Goal: Task Accomplishment & Management: Manage account settings

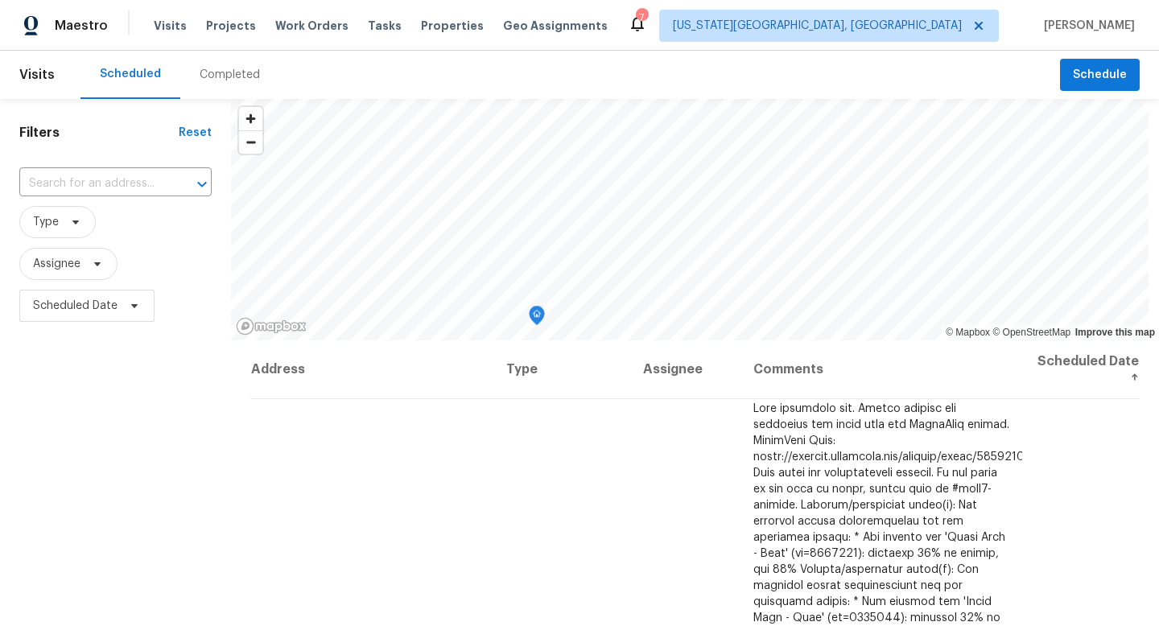
click at [368, 32] on div "Tasks" at bounding box center [385, 26] width 34 height 17
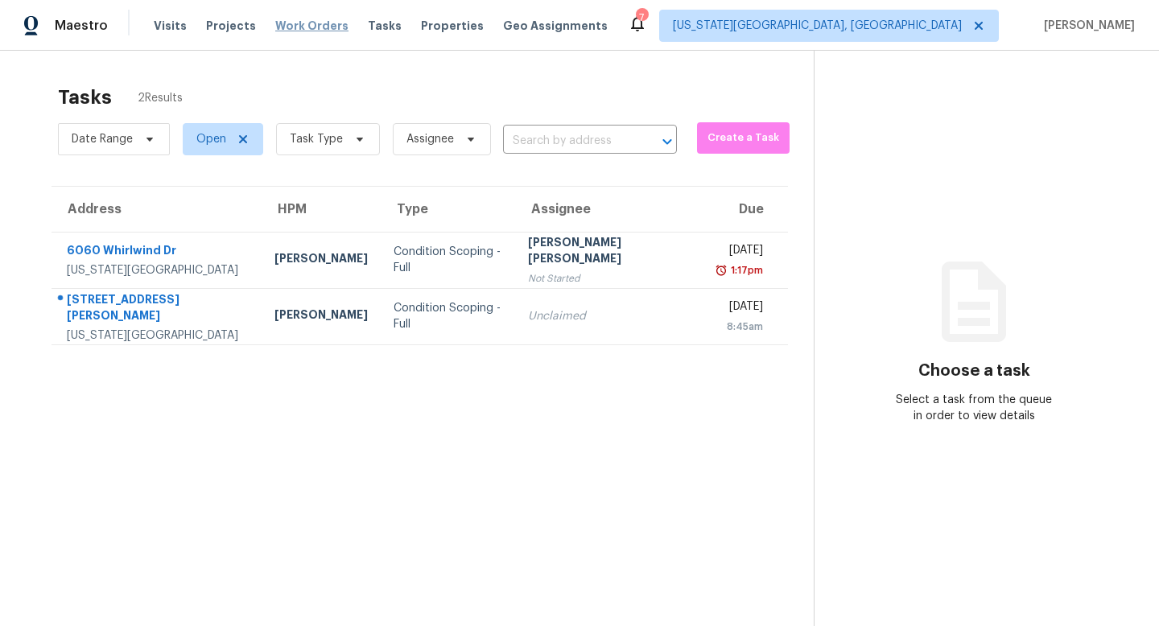
click at [286, 20] on span "Work Orders" at bounding box center [311, 26] width 73 height 16
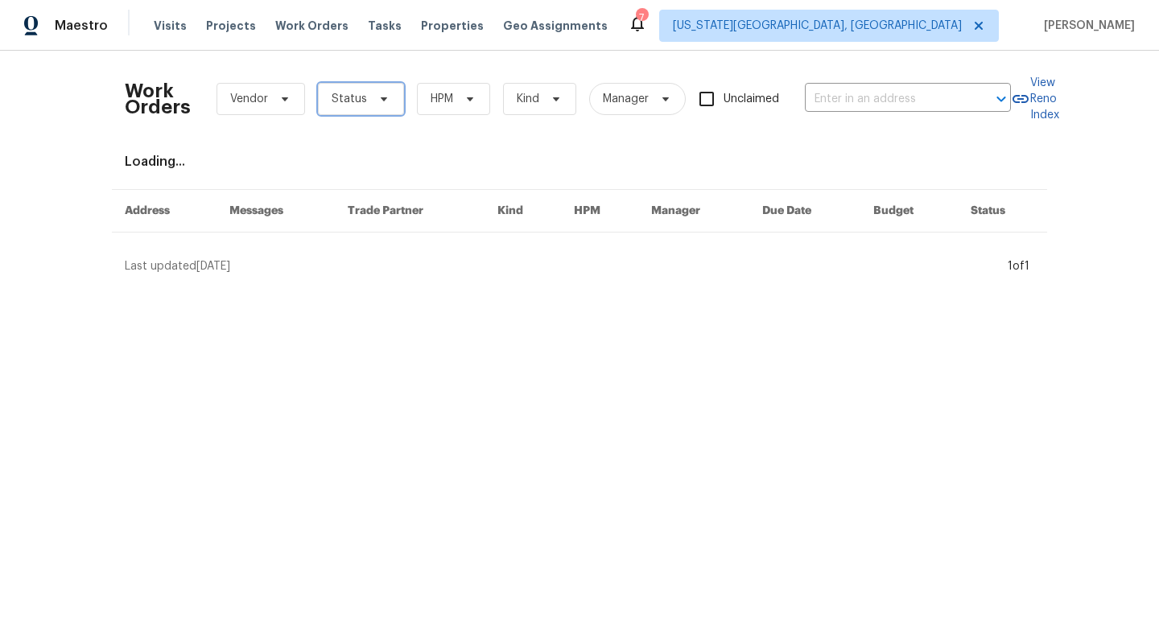
click at [385, 84] on span "Status" at bounding box center [361, 99] width 86 height 32
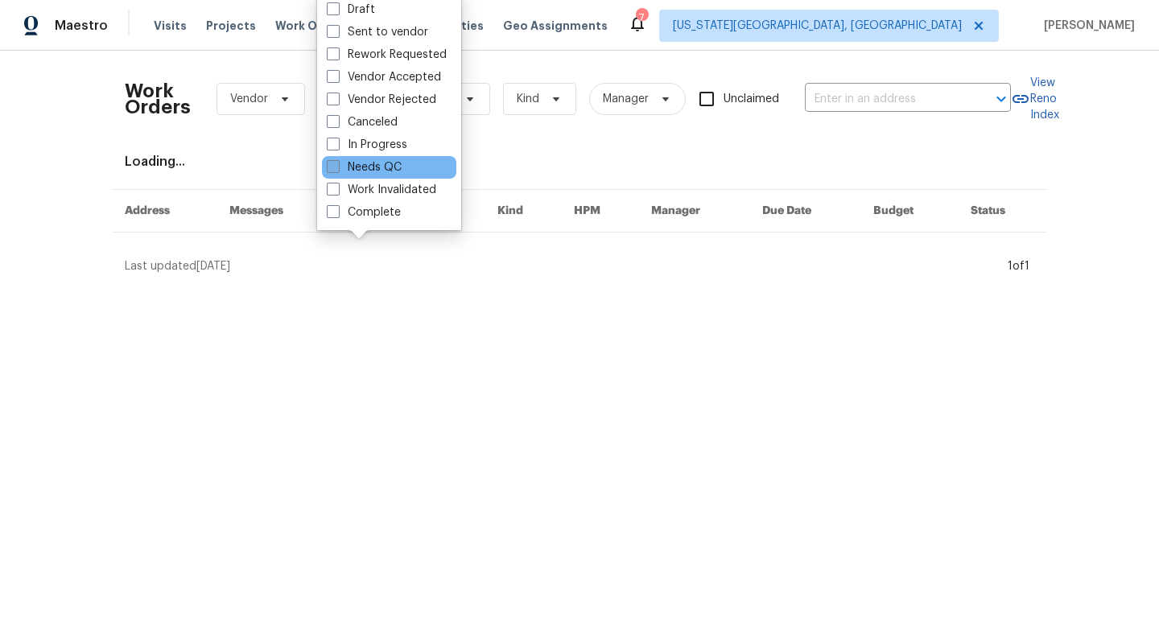
click at [346, 167] on label "Needs QC" at bounding box center [364, 167] width 75 height 16
click at [337, 167] on input "Needs QC" at bounding box center [332, 164] width 10 height 10
checkbox input "true"
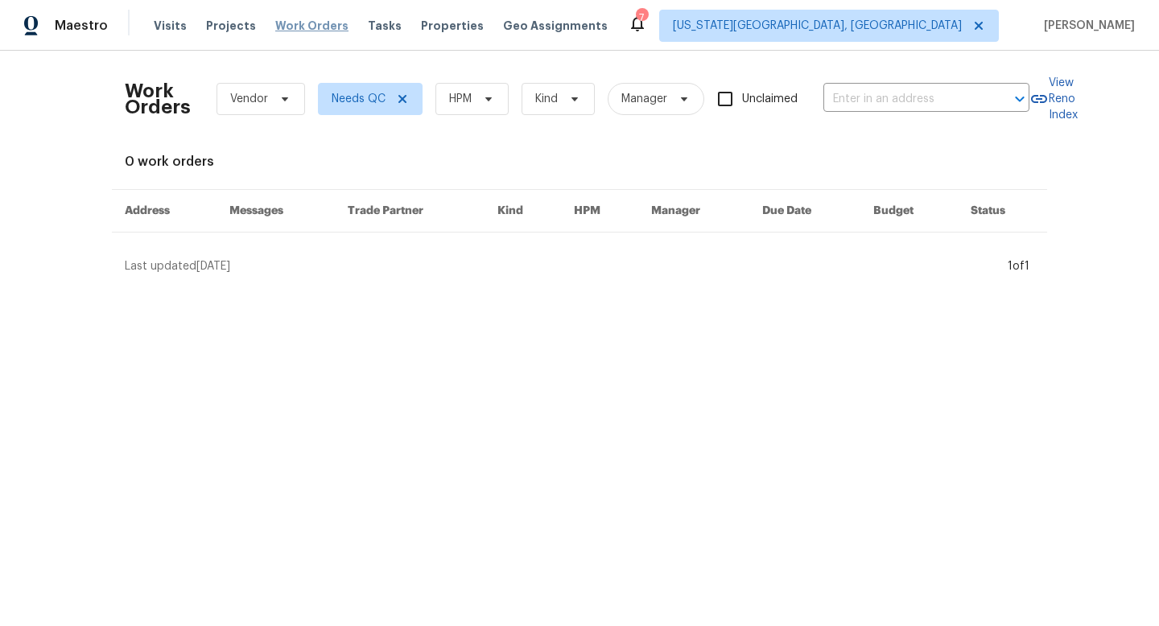
click at [314, 24] on span "Work Orders" at bounding box center [311, 26] width 73 height 16
click at [442, 25] on span "Properties" at bounding box center [452, 26] width 63 height 16
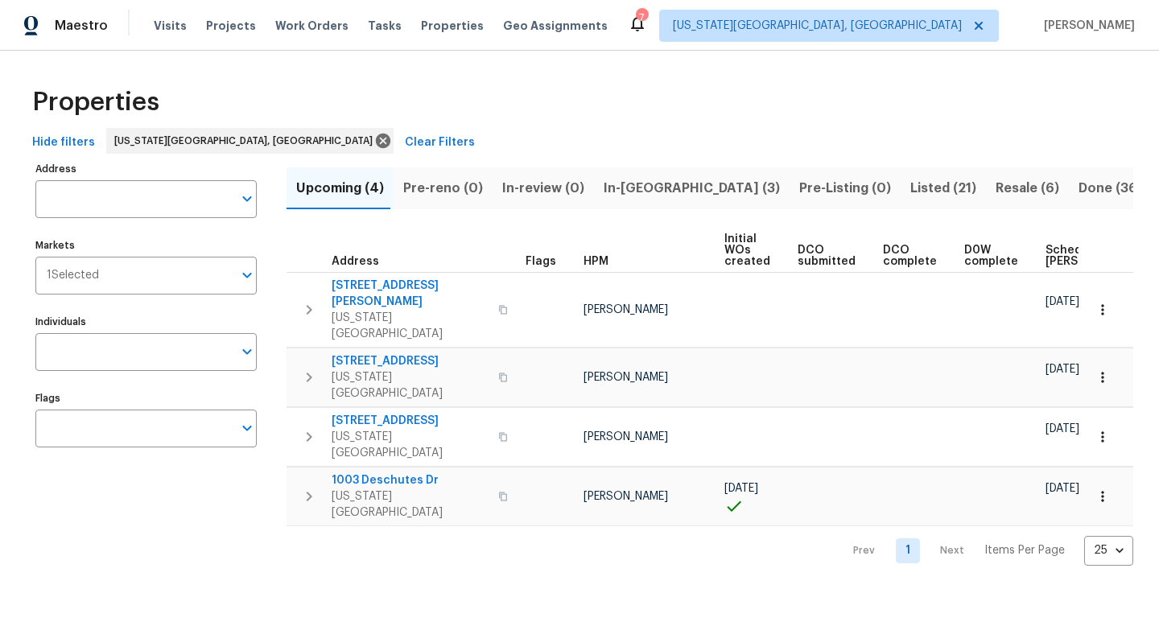
click at [621, 185] on span "In-[GEOGRAPHIC_DATA] (3)" at bounding box center [692, 188] width 176 height 23
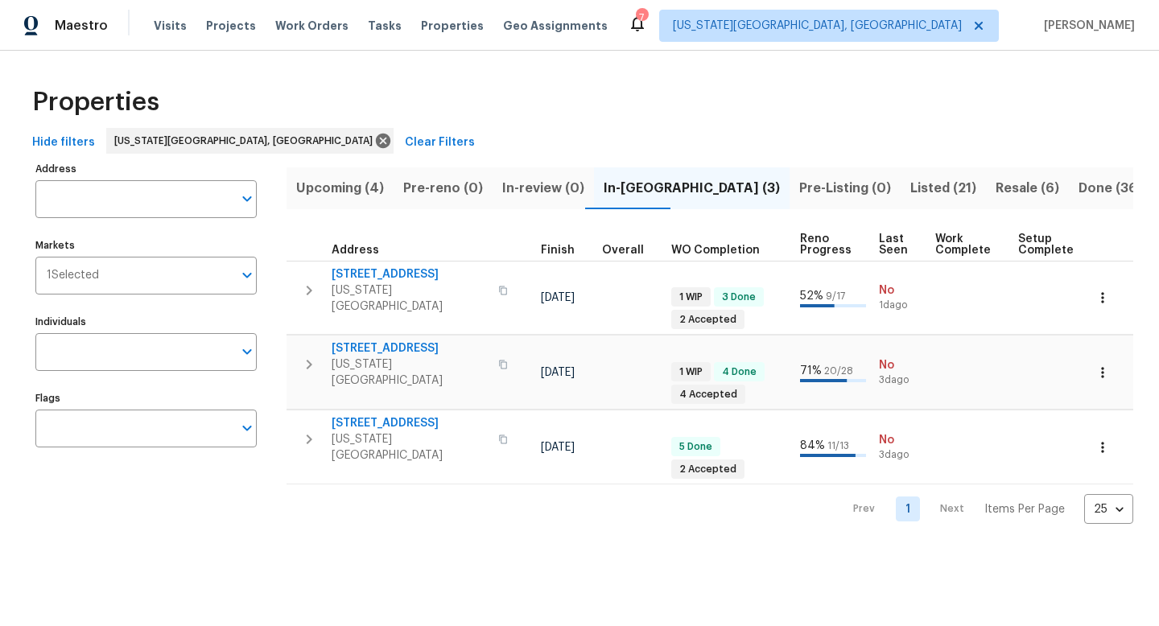
scroll to position [0, 519]
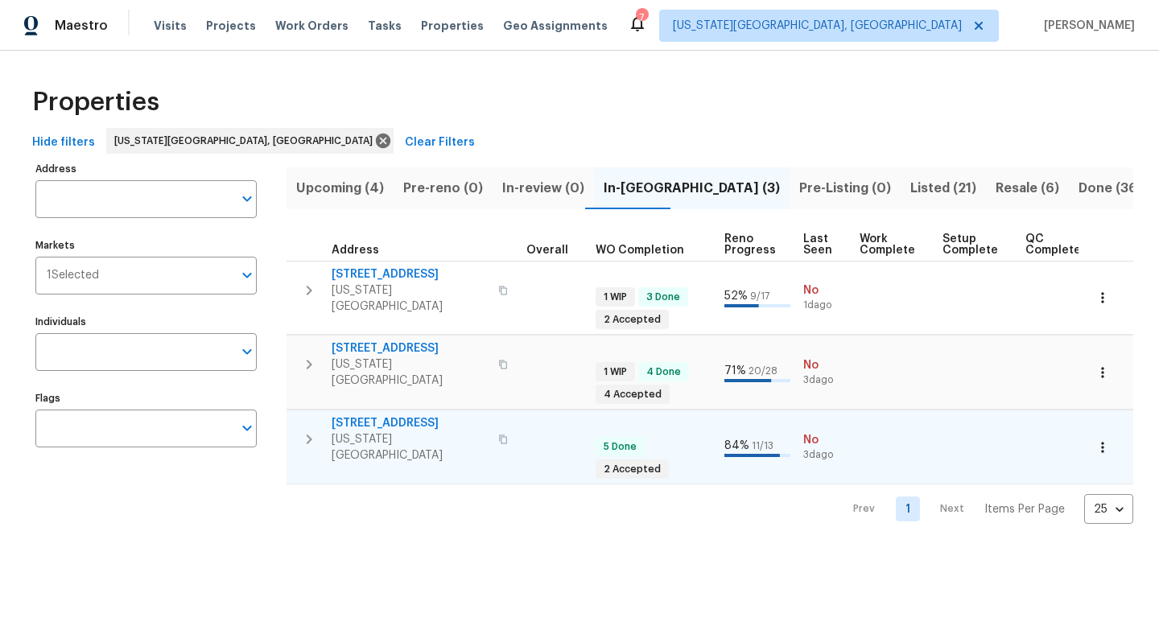
click at [394, 415] on span "[STREET_ADDRESS]" at bounding box center [410, 423] width 157 height 16
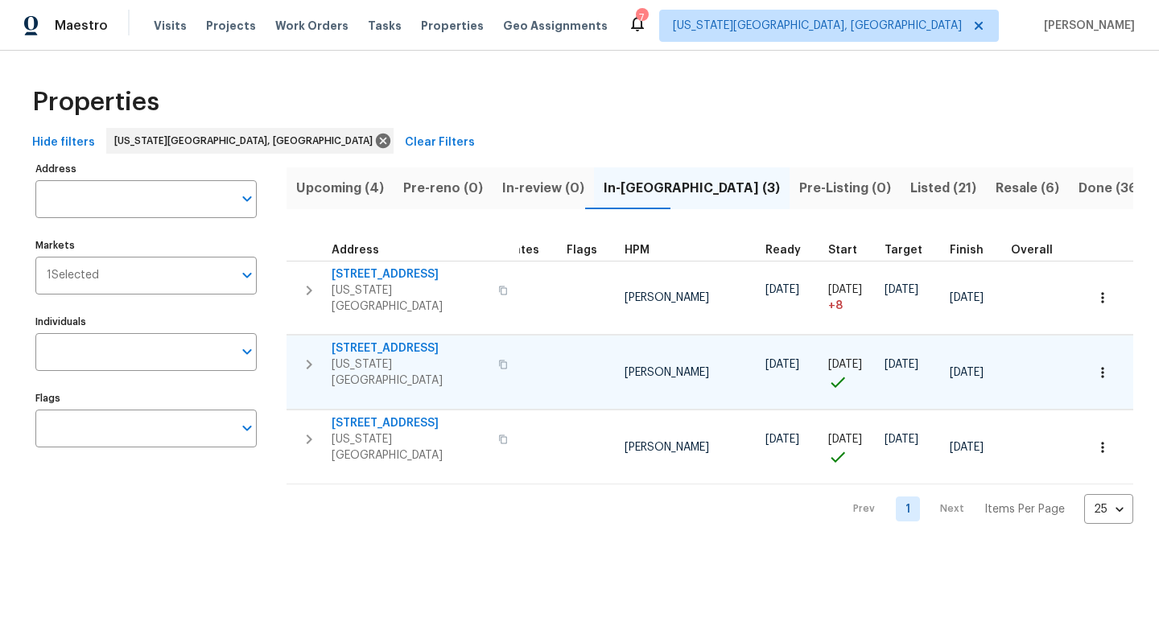
scroll to position [0, 0]
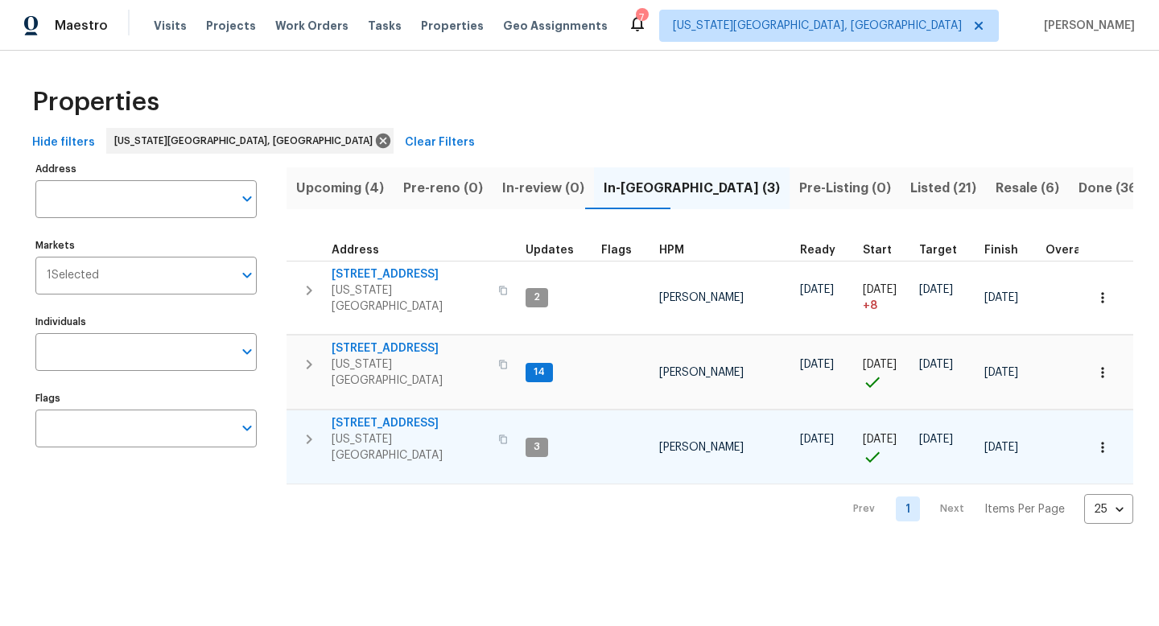
click at [369, 415] on span "[STREET_ADDRESS]" at bounding box center [410, 423] width 157 height 16
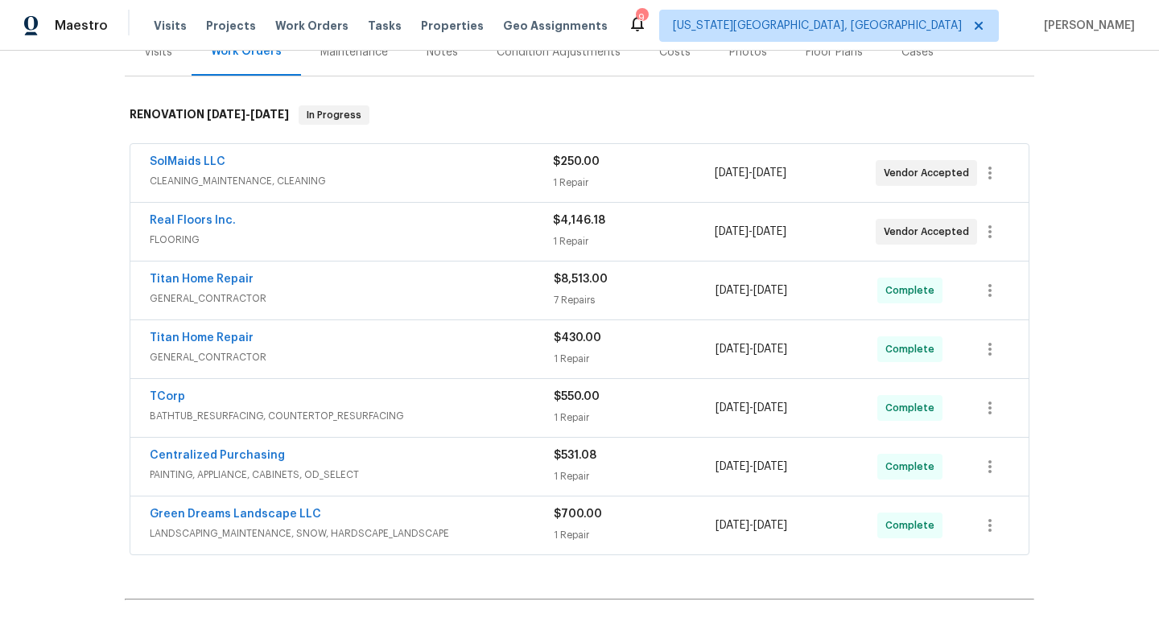
scroll to position [188, 0]
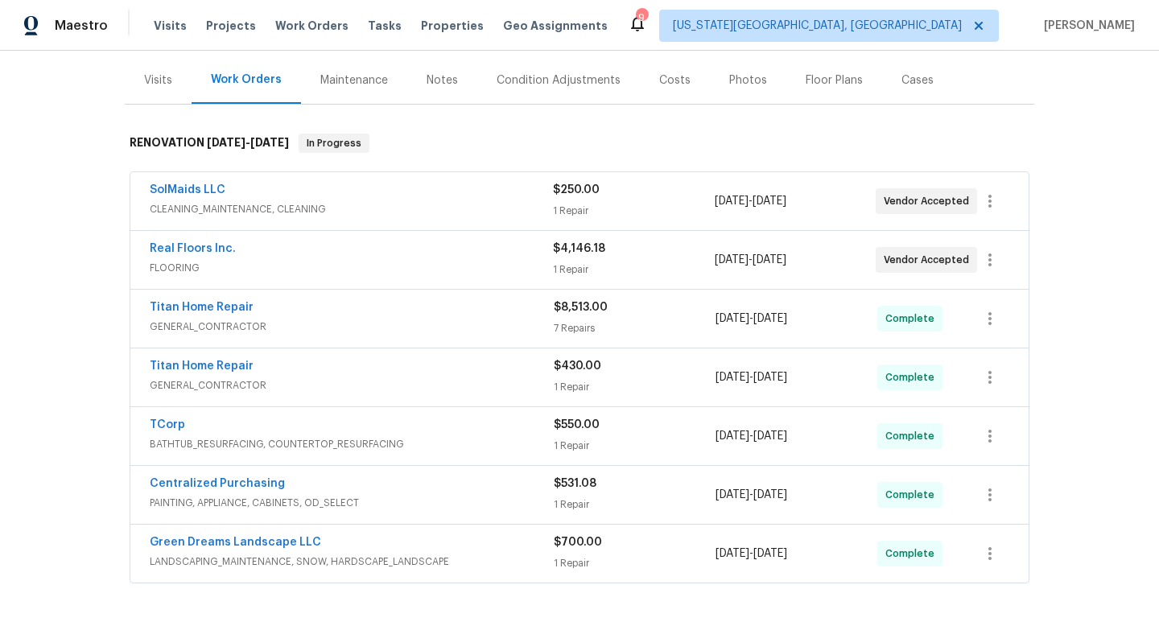
click at [437, 91] on div "Notes" at bounding box center [442, 79] width 70 height 47
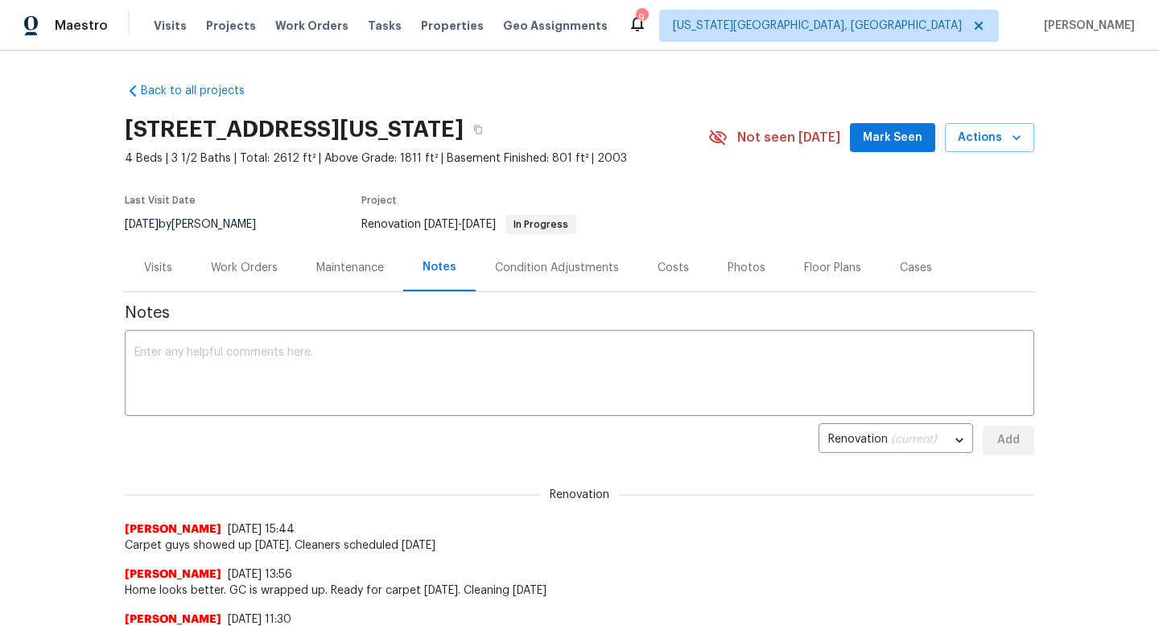
click at [884, 143] on span "Mark Seen" at bounding box center [893, 138] width 60 height 20
